Goal: Register for event/course

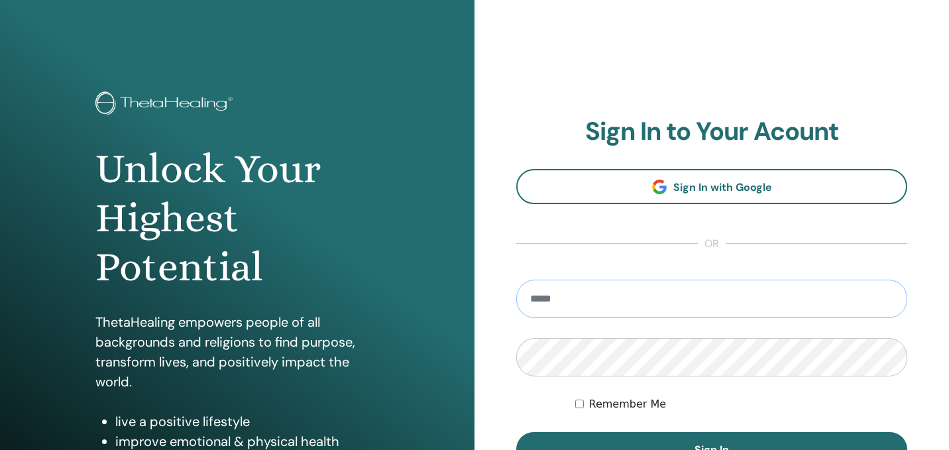
type input "**********"
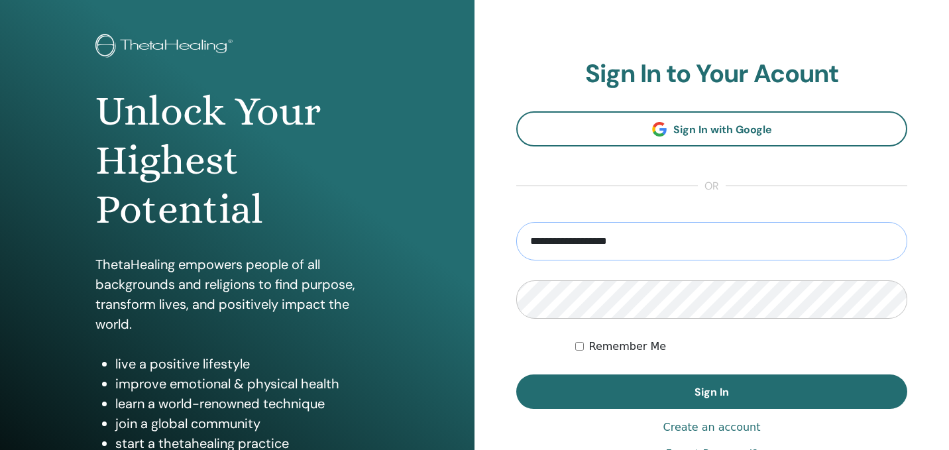
scroll to position [60, 0]
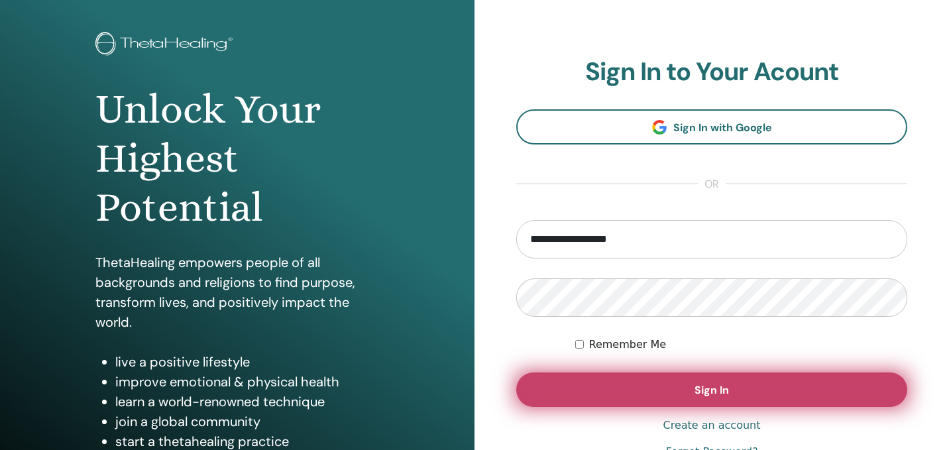
click at [657, 382] on button "Sign In" at bounding box center [711, 390] width 391 height 34
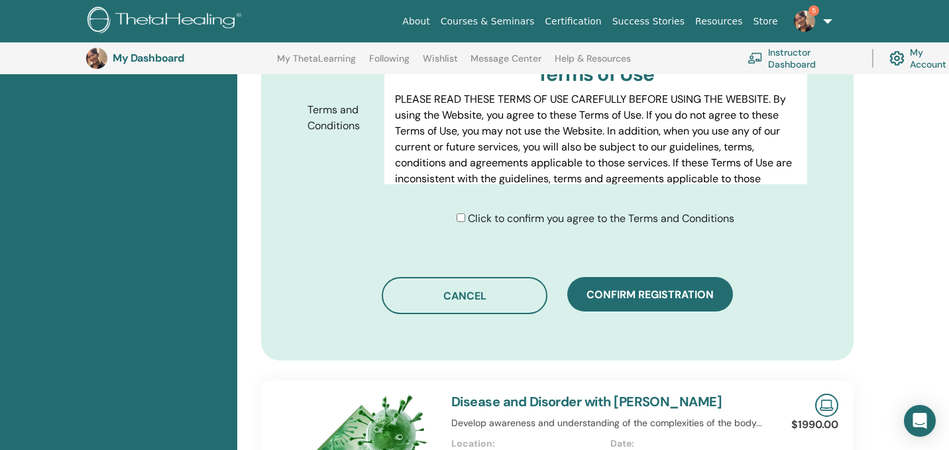
scroll to position [708, 0]
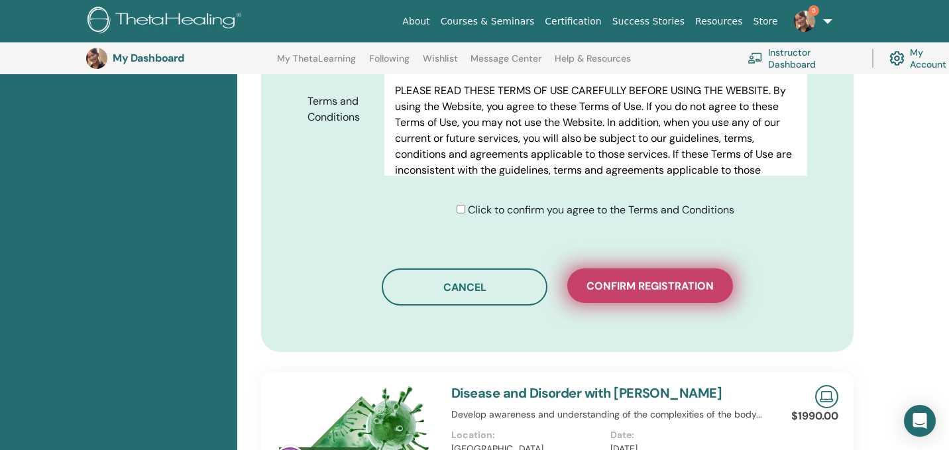
click at [601, 281] on span "Confirm registration" at bounding box center [650, 286] width 127 height 14
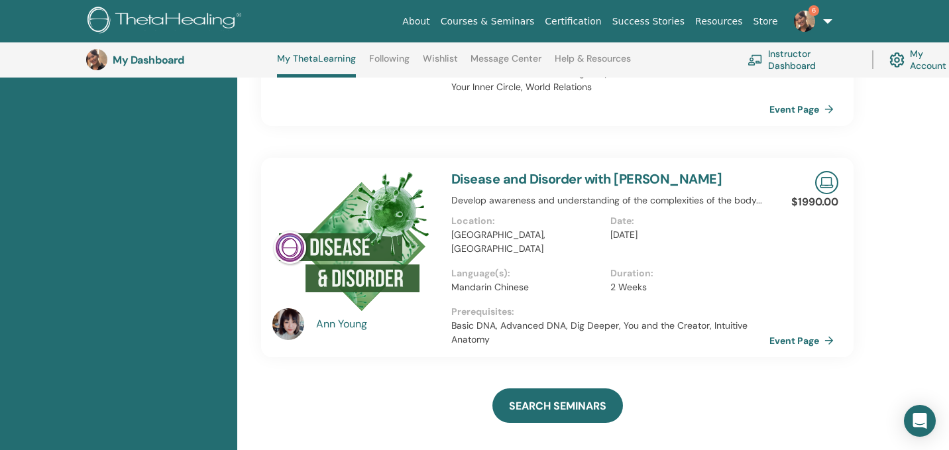
scroll to position [425, 0]
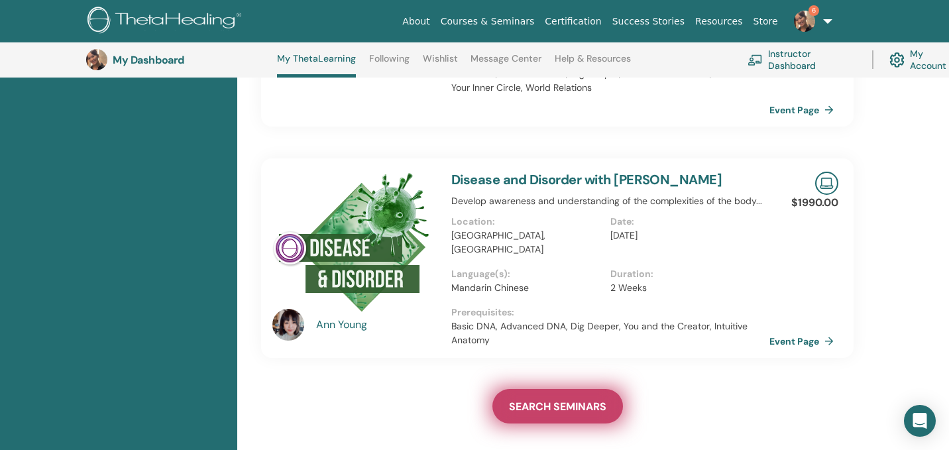
click at [555, 400] on span "SEARCH SEMINARS" at bounding box center [557, 407] width 97 height 14
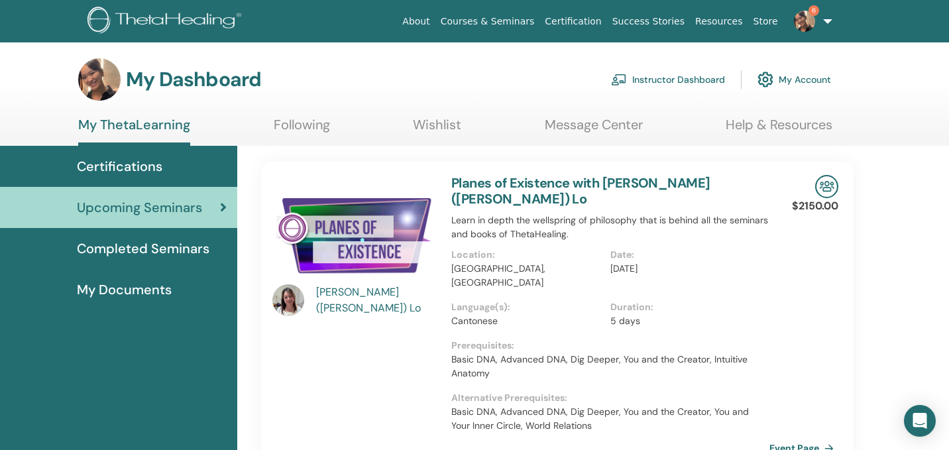
click at [538, 187] on link "Planes of Existence with Ka Yin (Amanda) Lo" at bounding box center [580, 190] width 259 height 33
click at [543, 178] on link "Planes of Existence with Ka Yin (Amanda) Lo" at bounding box center [580, 190] width 259 height 33
click at [823, 21] on link "6" at bounding box center [811, 21] width 54 height 42
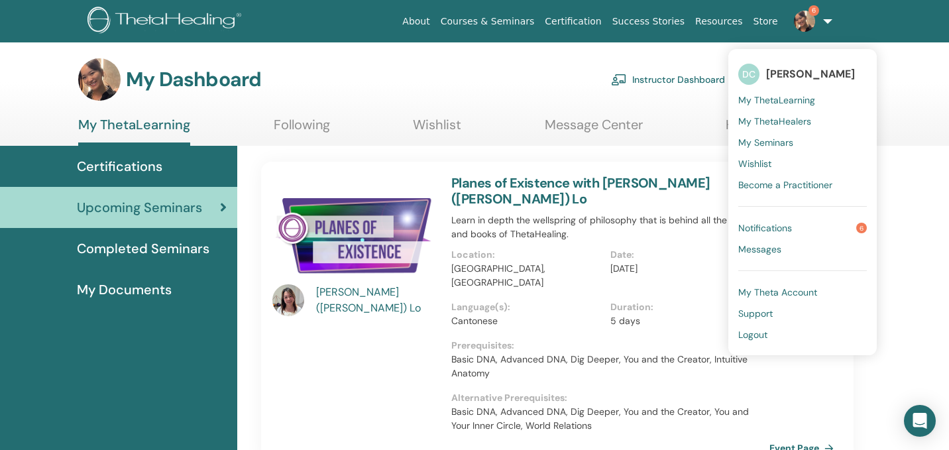
click at [791, 226] on span "Notifications" at bounding box center [765, 228] width 54 height 12
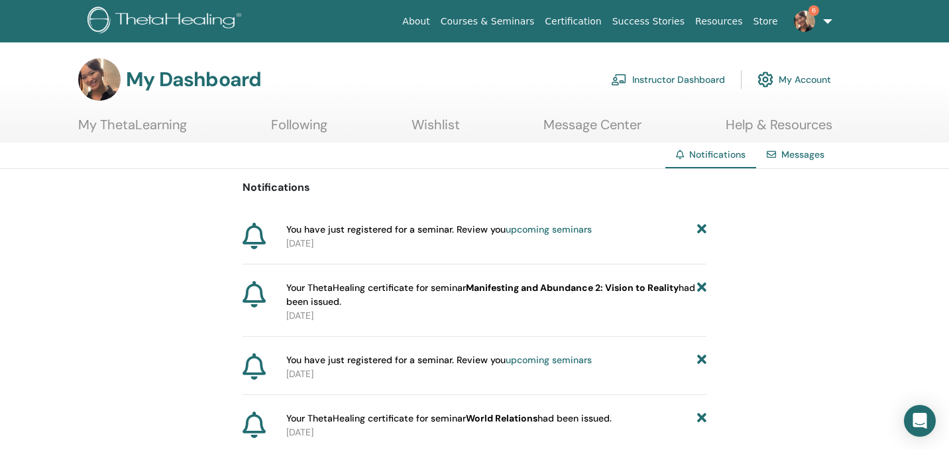
click at [789, 78] on link "My Account" at bounding box center [795, 79] width 74 height 29
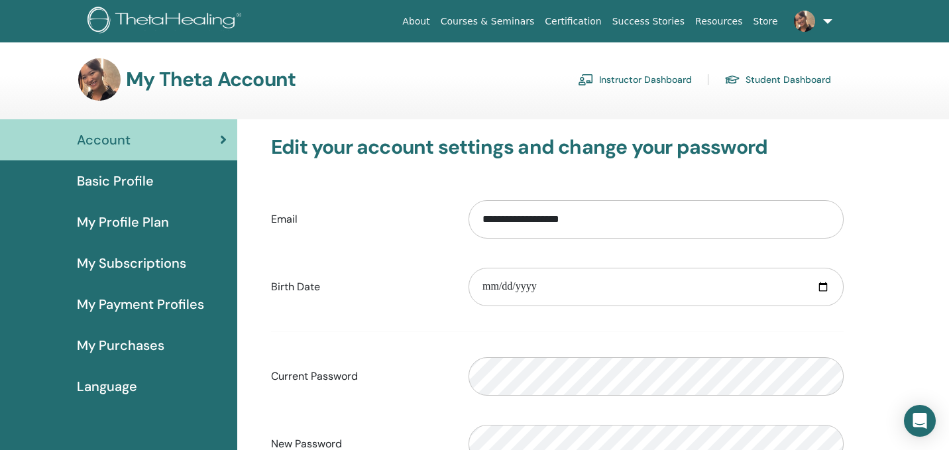
click at [481, 21] on link "Courses & Seminars" at bounding box center [488, 21] width 105 height 25
click at [744, 89] on link "Student Dashboard" at bounding box center [778, 79] width 107 height 21
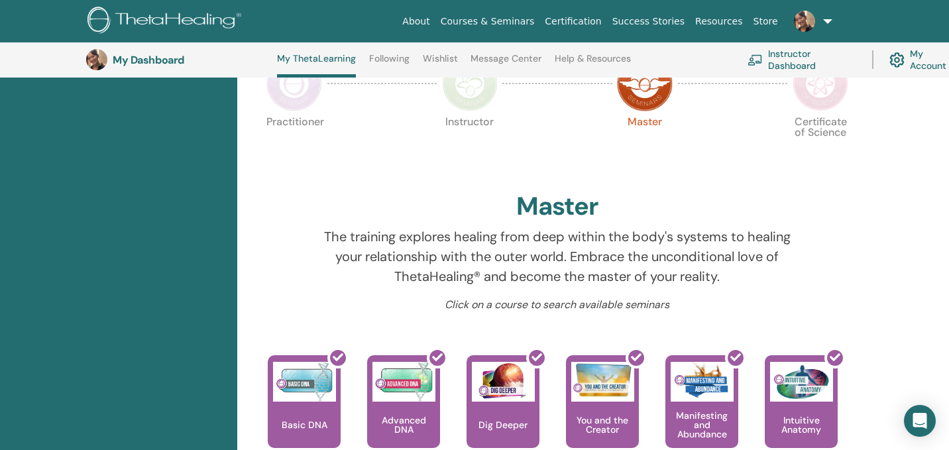
scroll to position [289, 0]
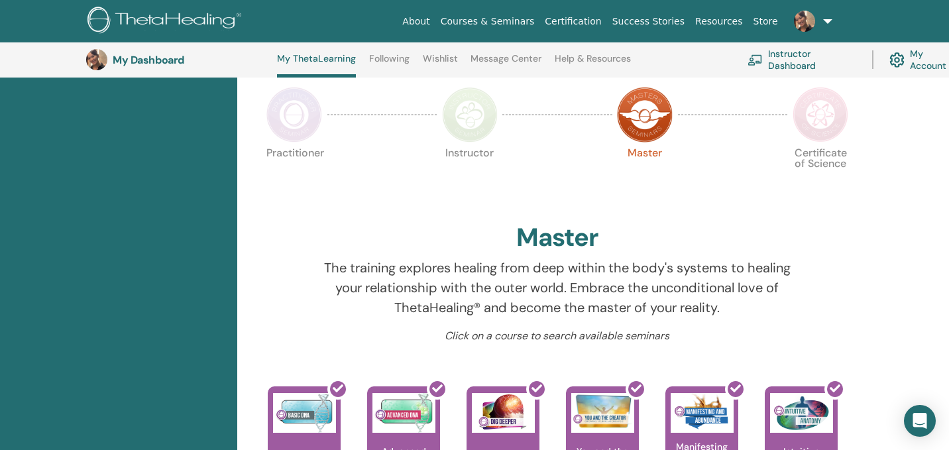
click at [817, 105] on img at bounding box center [821, 115] width 56 height 56
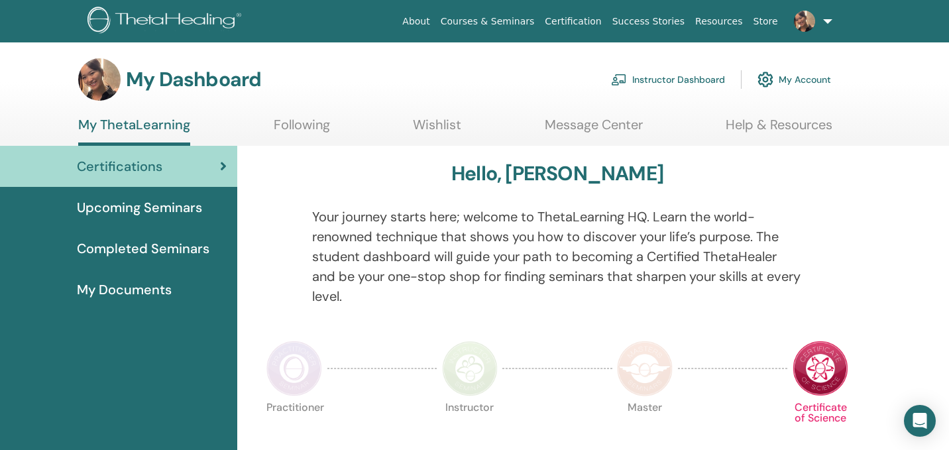
click at [815, 28] on link at bounding box center [811, 21] width 54 height 42
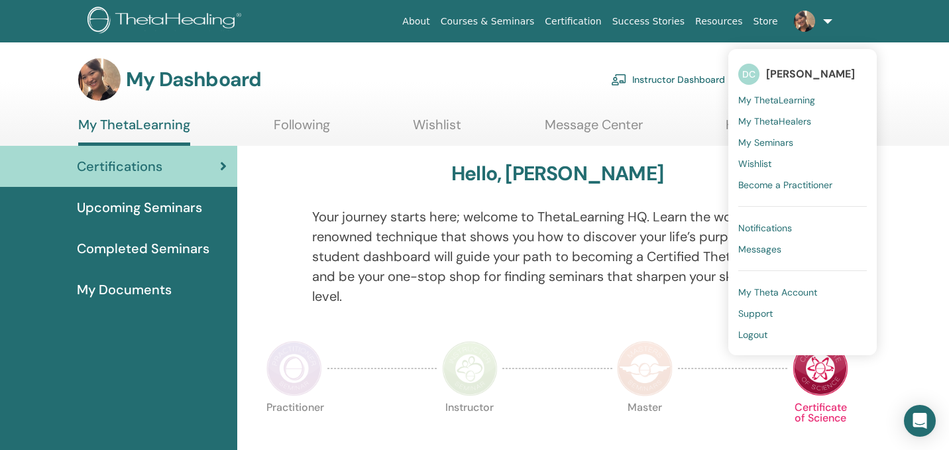
click at [245, 141] on ul "My ThetaLearning Following Wishlist Message Center Help & Resources" at bounding box center [455, 131] width 754 height 29
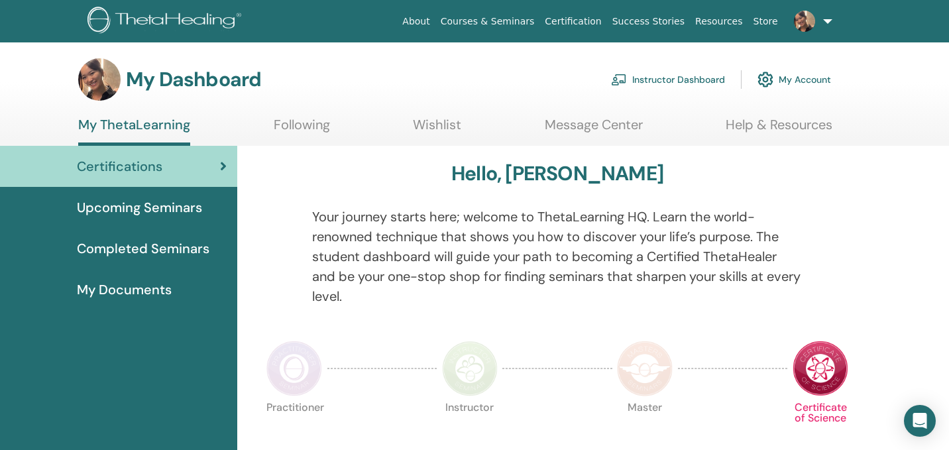
click at [491, 23] on link "Courses & Seminars" at bounding box center [488, 21] width 105 height 25
